Goal: Find specific page/section: Find specific page/section

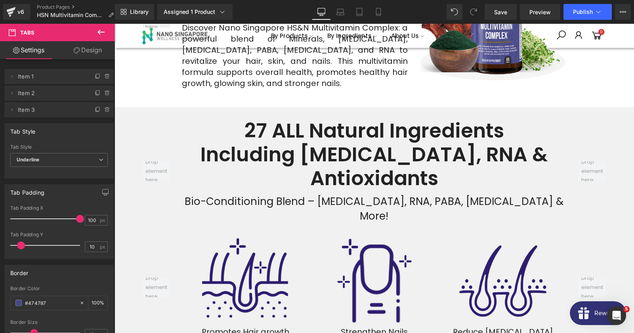
scroll to position [1969, 0]
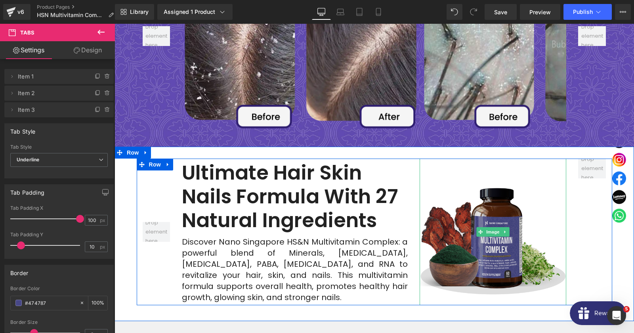
click at [485, 223] on img at bounding box center [493, 232] width 147 height 147
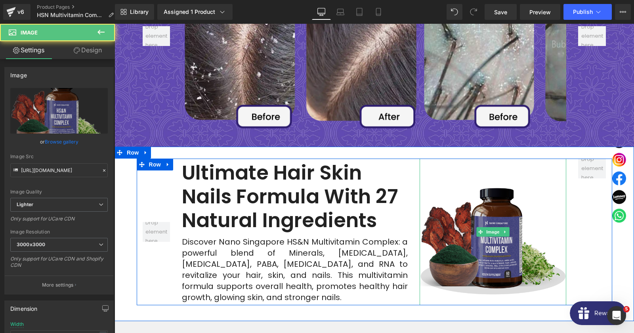
click at [464, 193] on img at bounding box center [493, 232] width 147 height 147
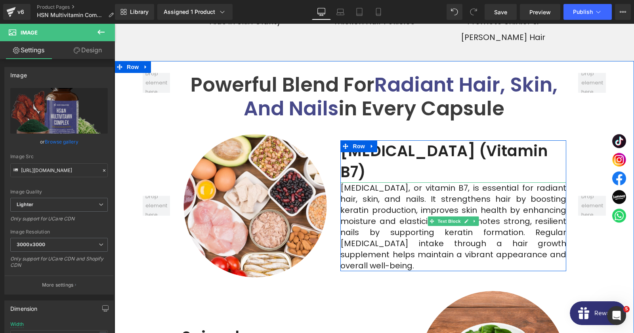
scroll to position [2612, 0]
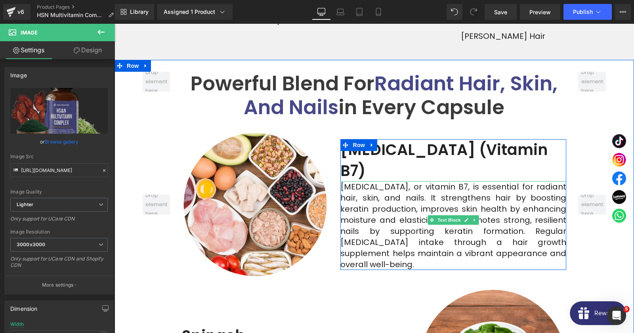
click at [400, 181] on p "[MEDICAL_DATA], or vitamin B7, is essential for radiant hair, skin, and nails. …" at bounding box center [454, 225] width 226 height 89
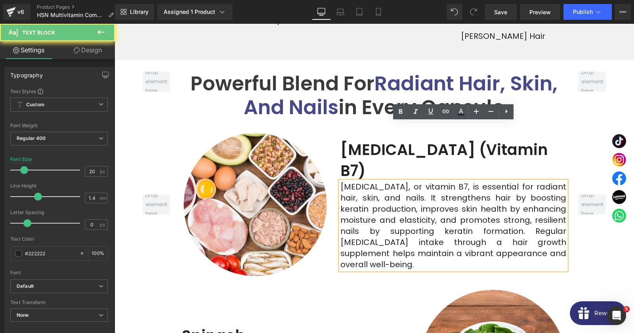
click at [400, 181] on p "[MEDICAL_DATA], or vitamin B7, is essential for radiant hair, skin, and nails. …" at bounding box center [454, 225] width 226 height 89
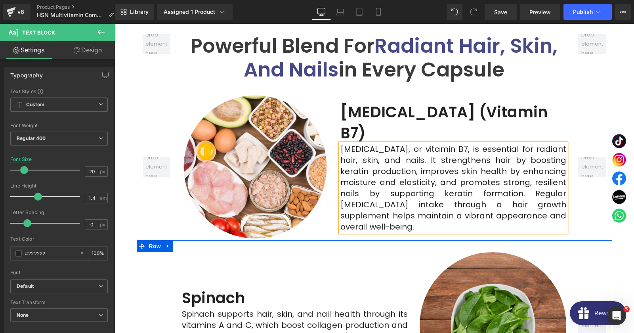
scroll to position [2697, 0]
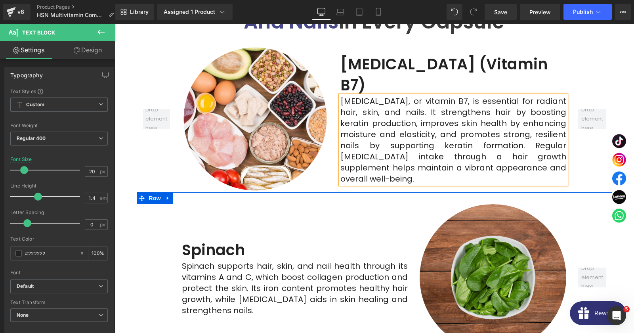
click at [477, 204] on img at bounding box center [493, 277] width 147 height 147
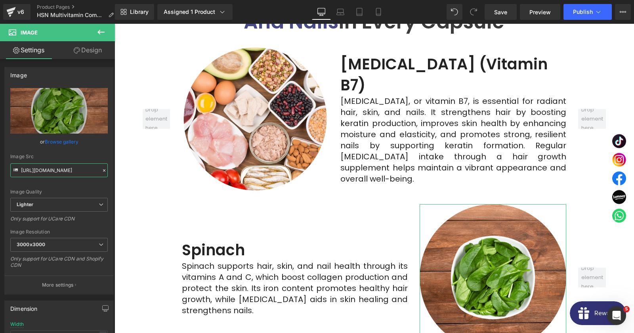
click at [54, 173] on input "[URL][DOMAIN_NAME]" at bounding box center [59, 170] width 98 height 14
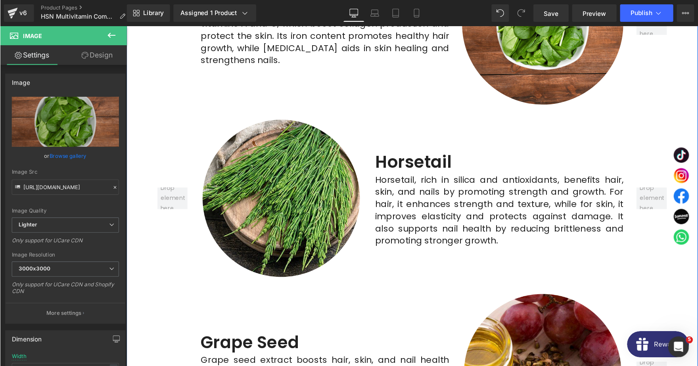
scroll to position [2997, 0]
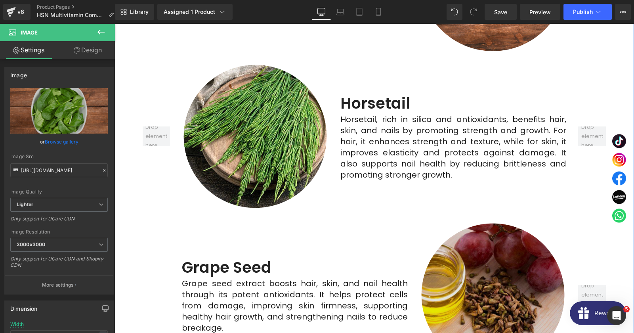
click at [460, 222] on img at bounding box center [493, 295] width 147 height 147
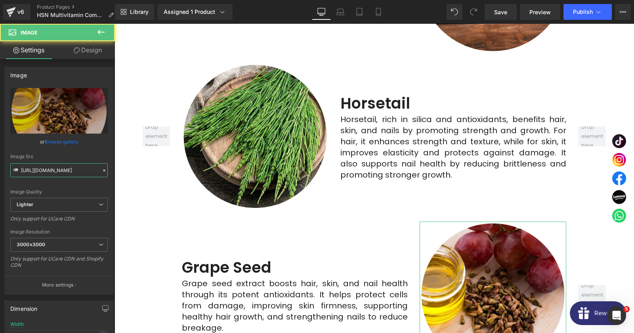
click at [80, 172] on input "[URL][DOMAIN_NAME]" at bounding box center [59, 170] width 98 height 14
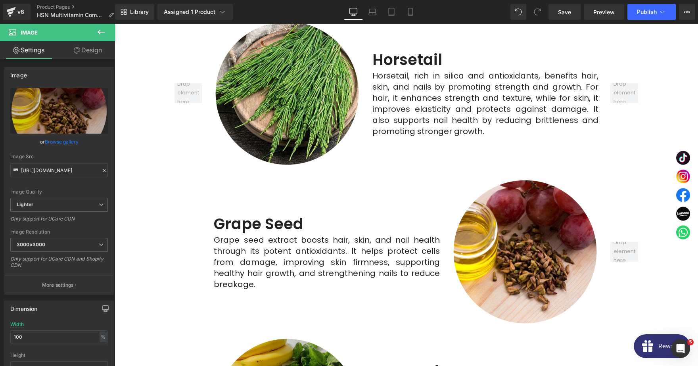
scroll to position [3033, 0]
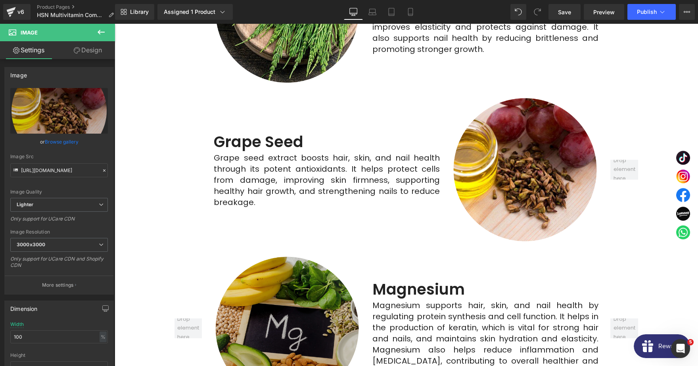
click at [270, 286] on img at bounding box center [287, 328] width 147 height 147
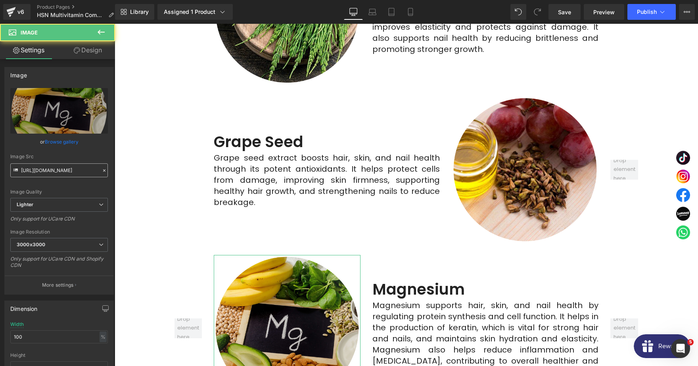
click at [47, 171] on input "[URL][DOMAIN_NAME]" at bounding box center [59, 170] width 98 height 14
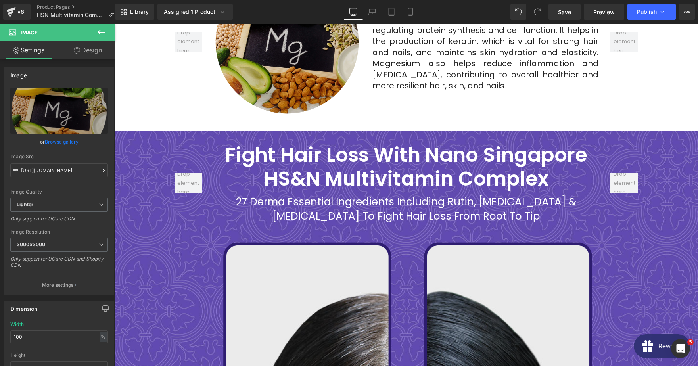
scroll to position [3326, 0]
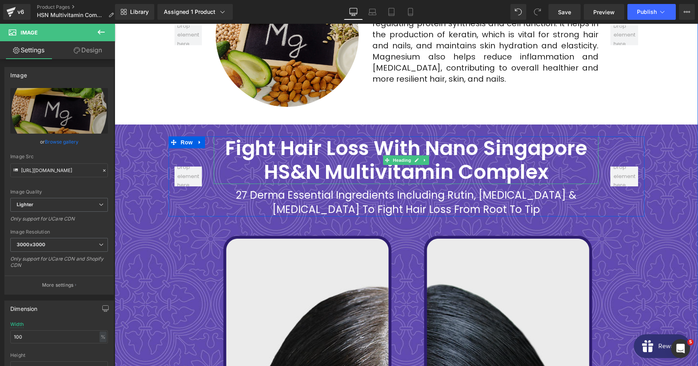
click at [277, 134] on strong "Fight Hair Loss with Nano Singapore HS&N Multivitamin Complex" at bounding box center [406, 160] width 362 height 52
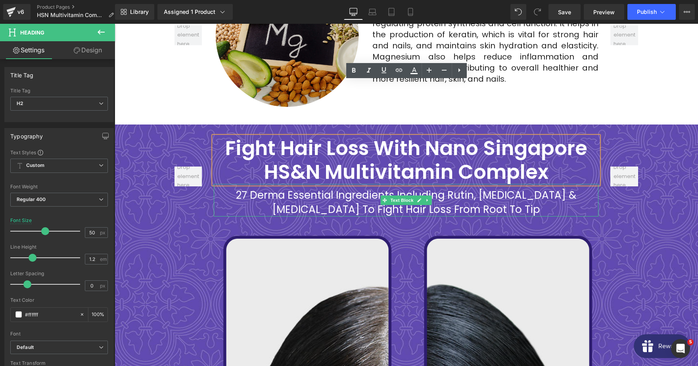
click at [282, 188] on div "27 Derma Essential Ingredients Including Rutin, [MEDICAL_DATA] & [MEDICAL_DATA]…" at bounding box center [406, 202] width 385 height 29
